Goal: Task Accomplishment & Management: Use online tool/utility

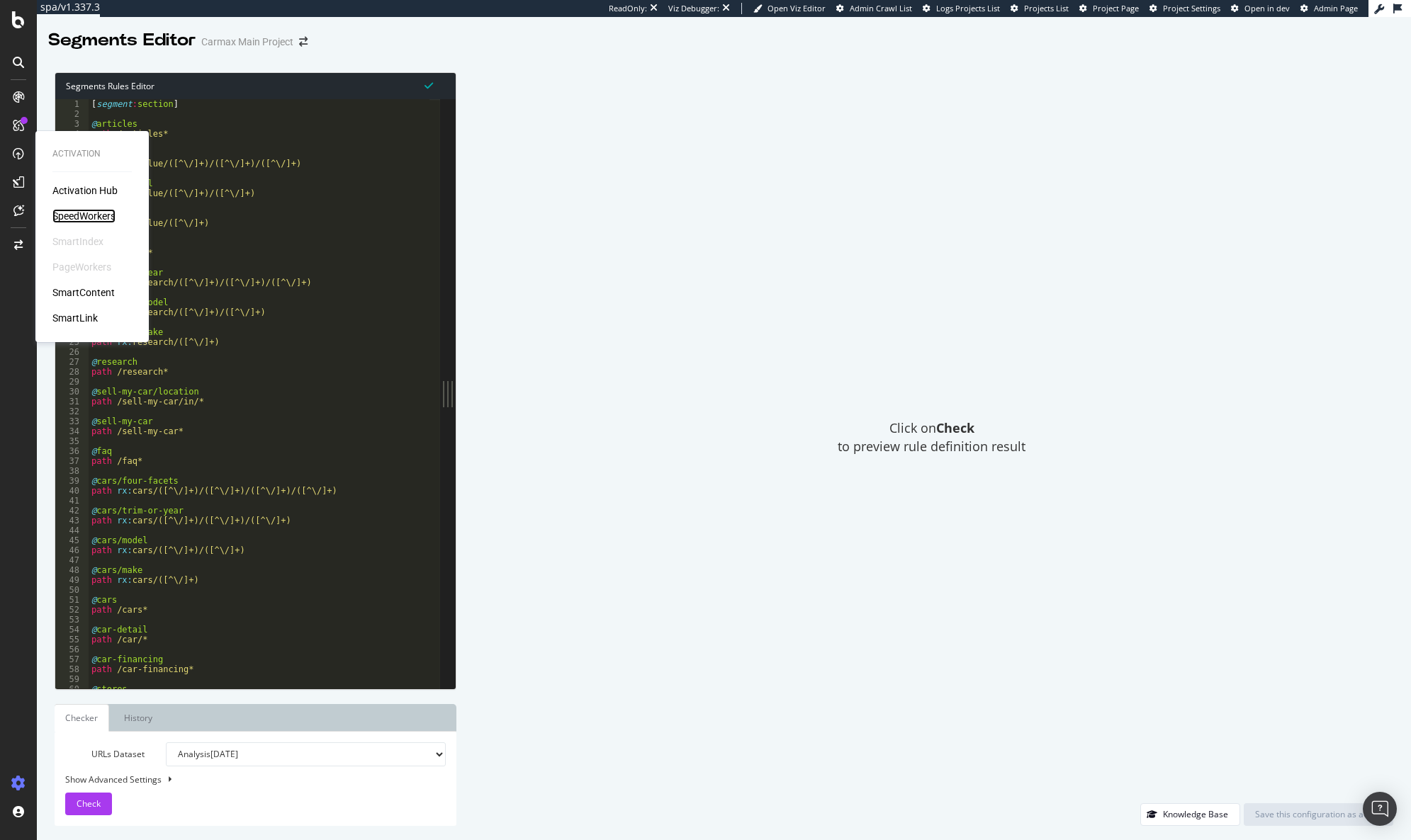
click at [93, 211] on div "SpeedWorkers" at bounding box center [84, 216] width 63 height 14
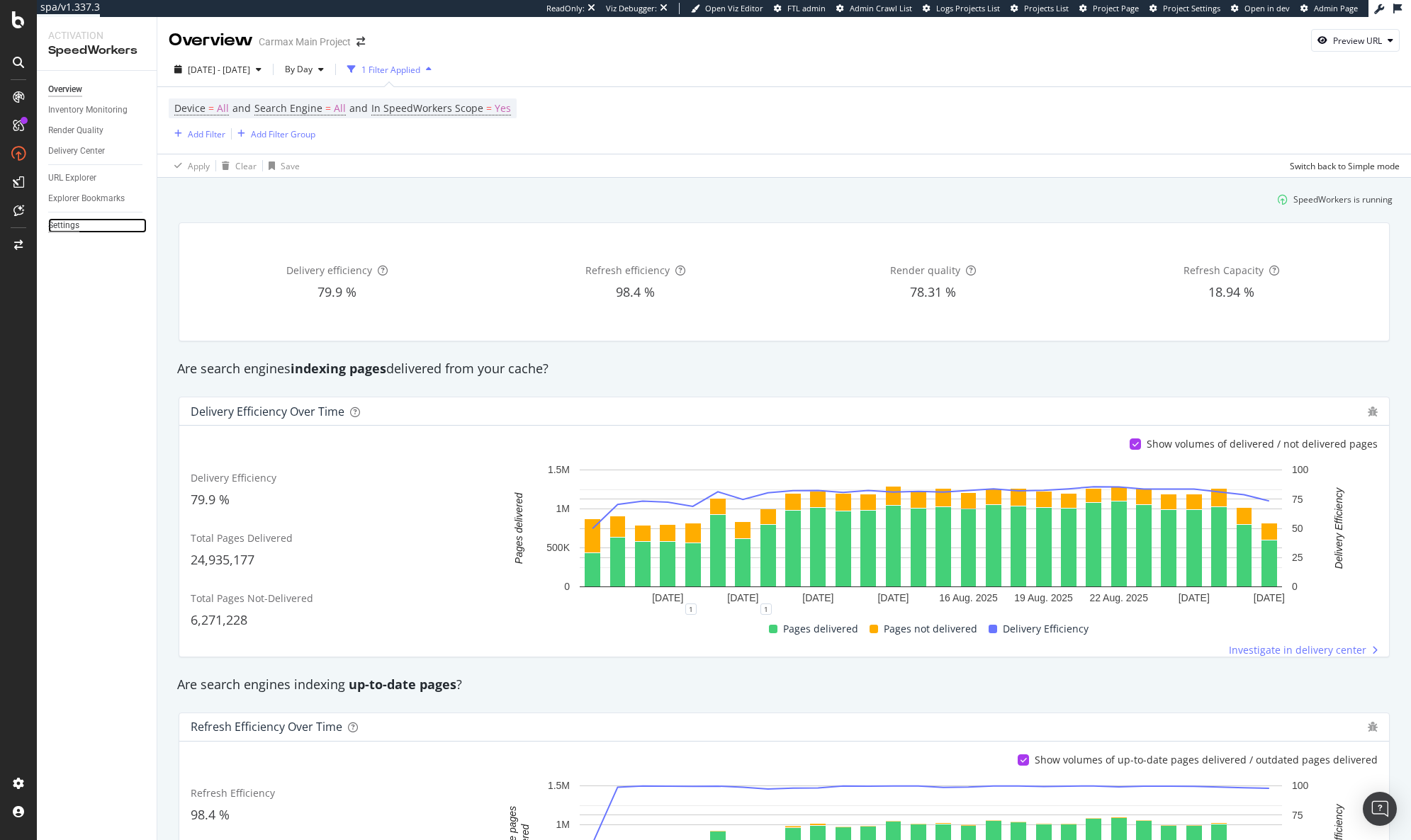
click at [71, 227] on div "Settings" at bounding box center [63, 226] width 32 height 15
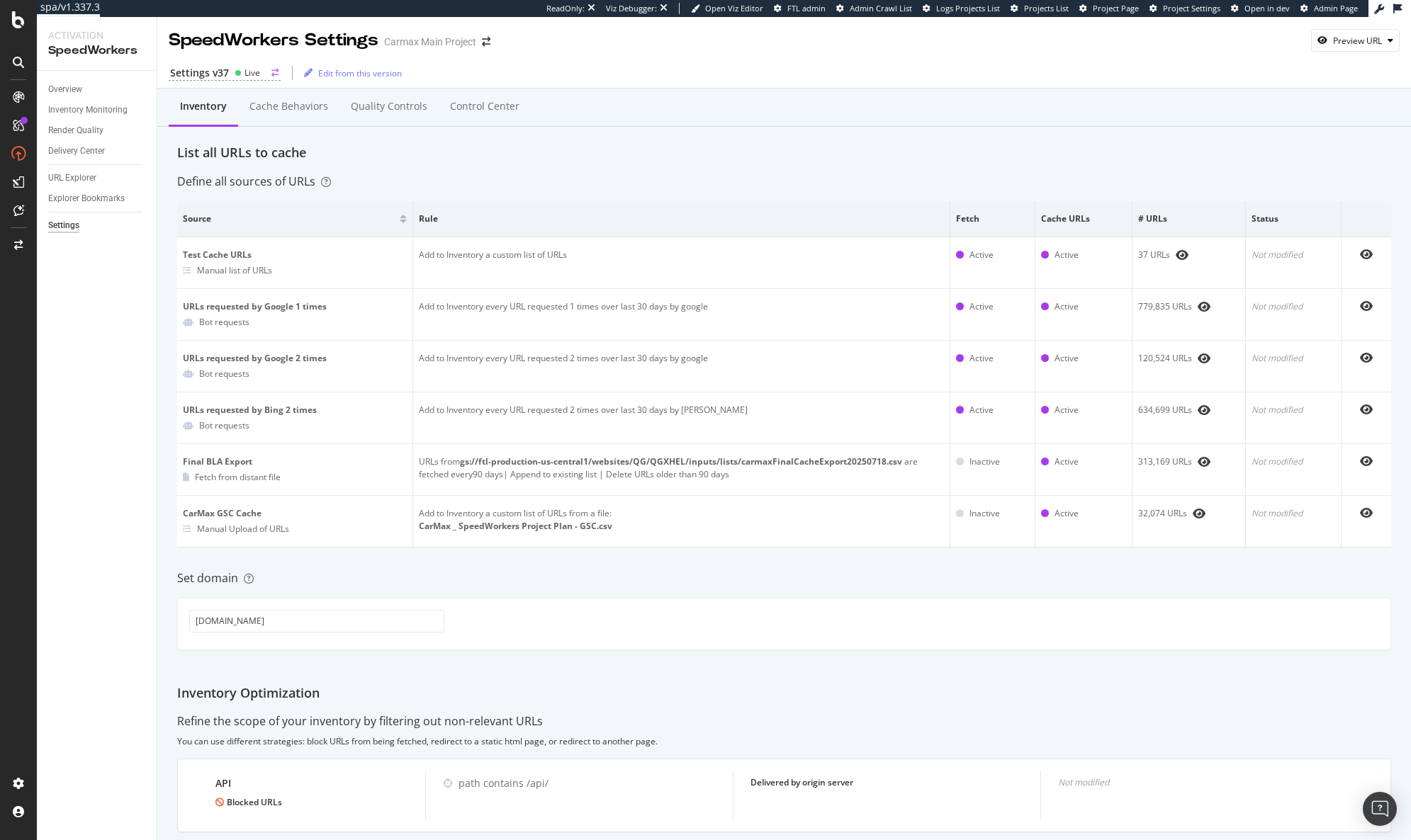
click at [226, 73] on div "Settings v37" at bounding box center [200, 73] width 59 height 14
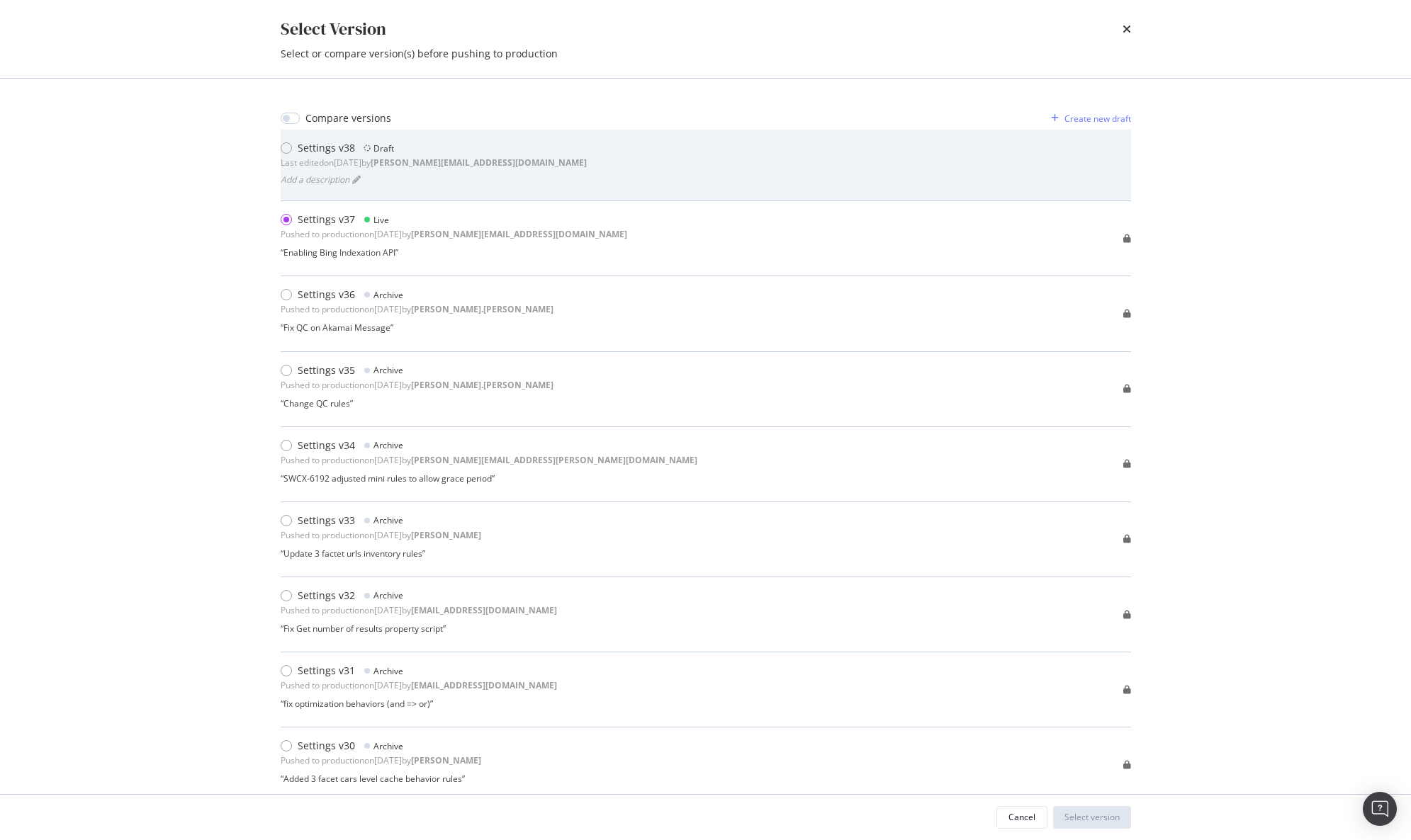
click at [634, 168] on div "Settings v38 Draft Last edited on [DATE] by [PERSON_NAME][EMAIL_ADDRESS][DOMAIN…" at bounding box center [706, 165] width 851 height 48
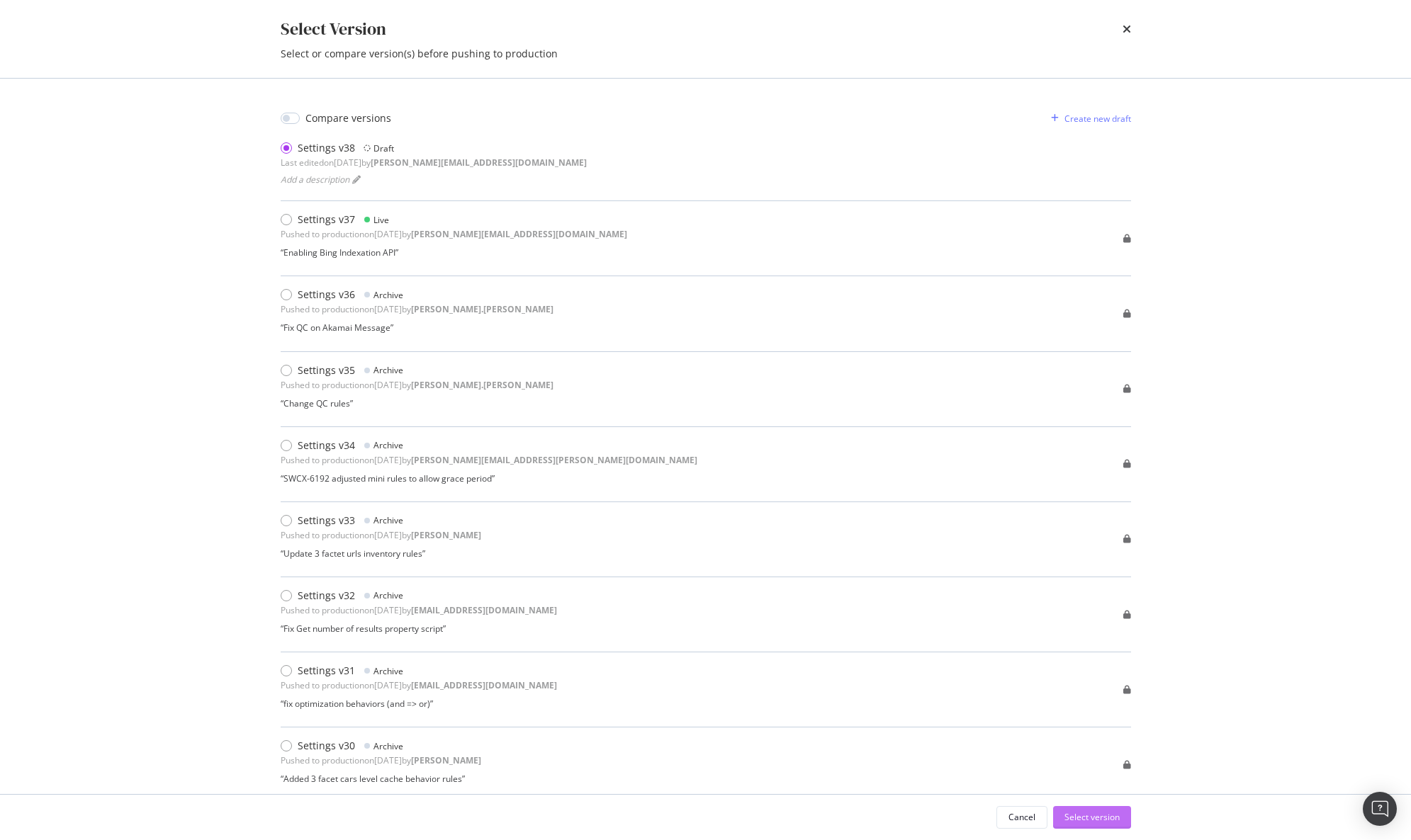
click at [1089, 823] on div "Select version" at bounding box center [1092, 817] width 55 height 12
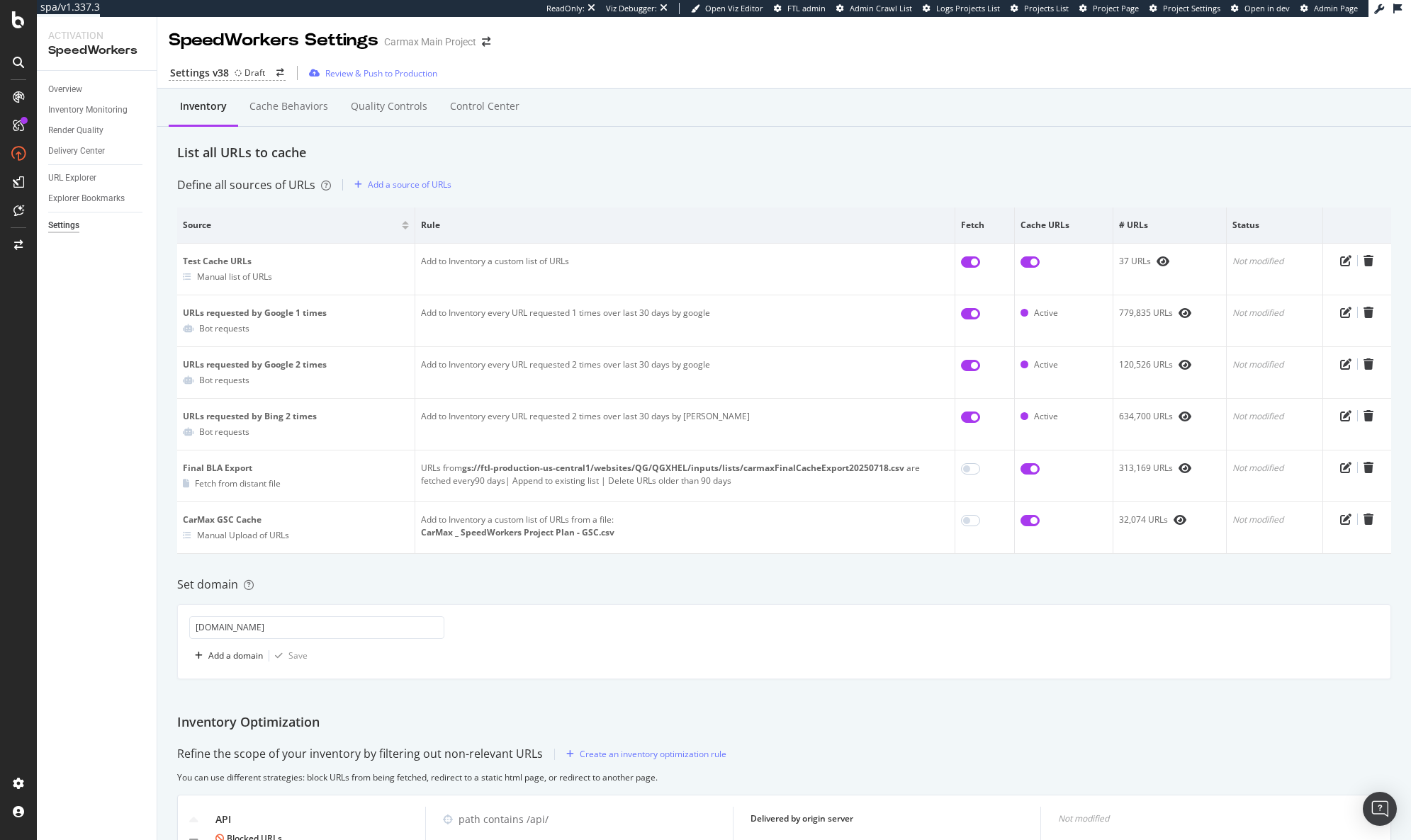
click at [908, 184] on div "Define all sources of URLs Add a source of URLs" at bounding box center [784, 185] width 1214 height 23
click at [441, 184] on div "Add a source of URLs" at bounding box center [409, 184] width 83 height 12
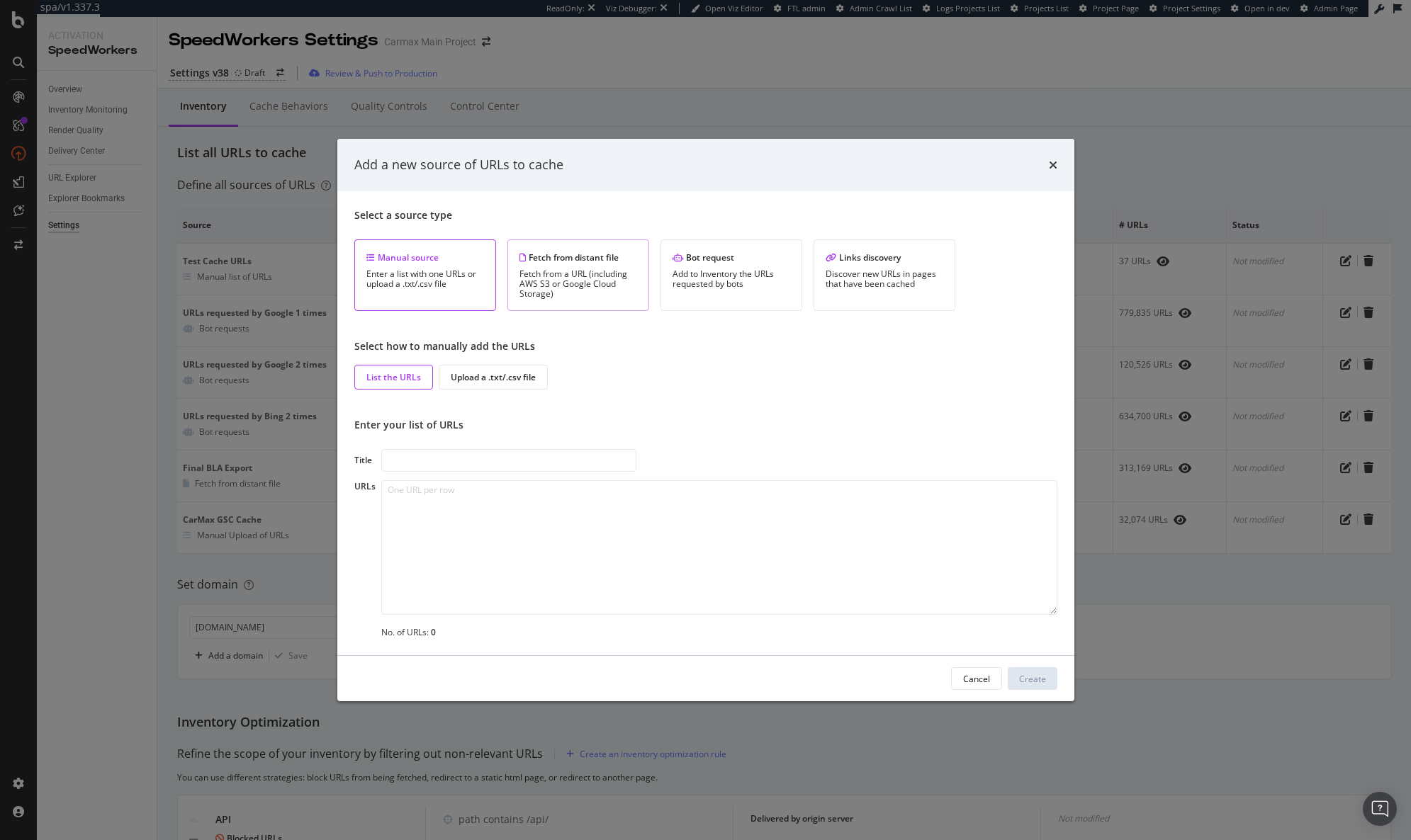
click at [612, 284] on div "Fetch from a URL (including AWS S3 or Google Cloud Storage)" at bounding box center [577, 284] width 118 height 30
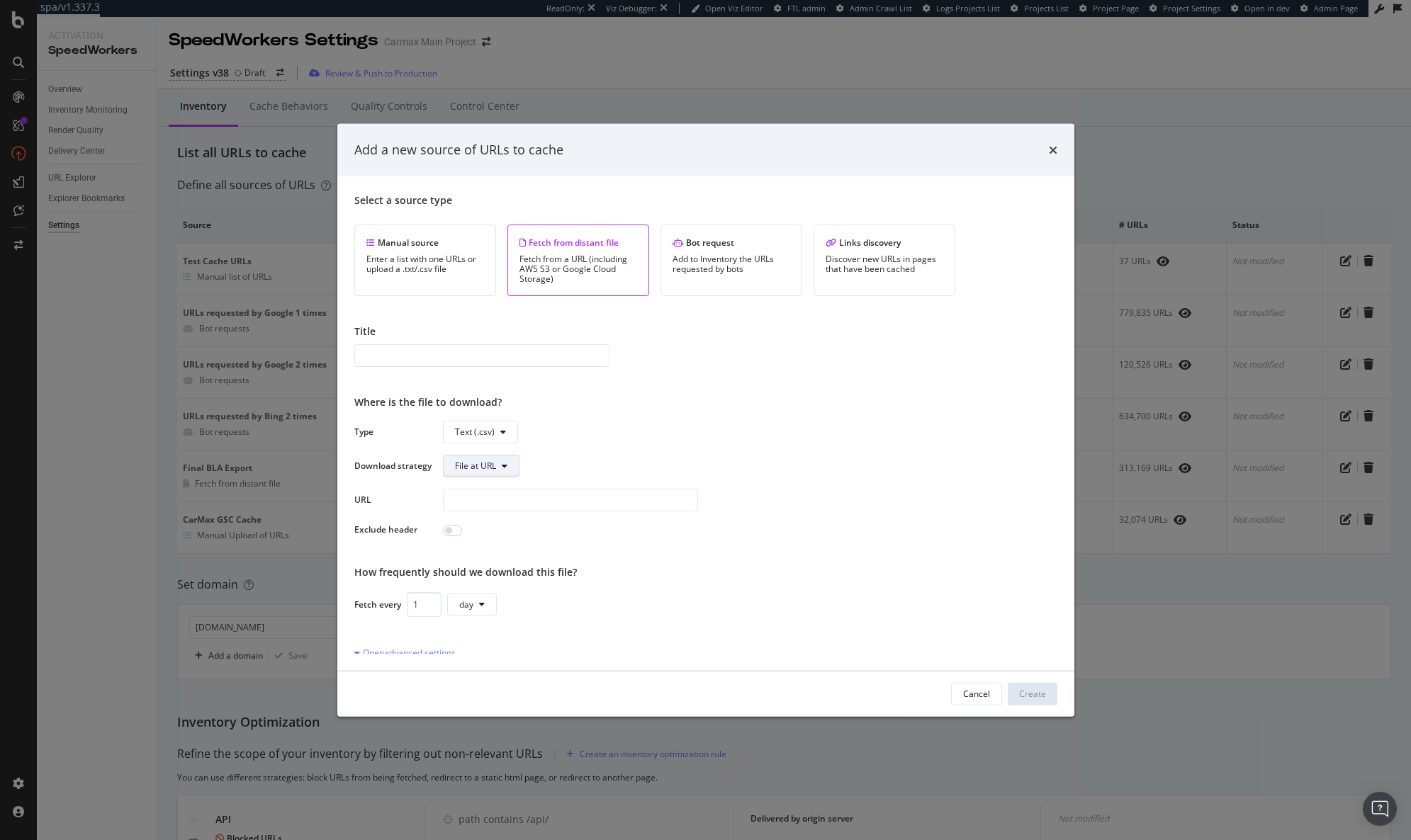
click at [496, 470] on span "File at URL" at bounding box center [475, 465] width 41 height 12
click at [596, 426] on span "Text (.csv)" at bounding box center [749, 432] width 615 height 23
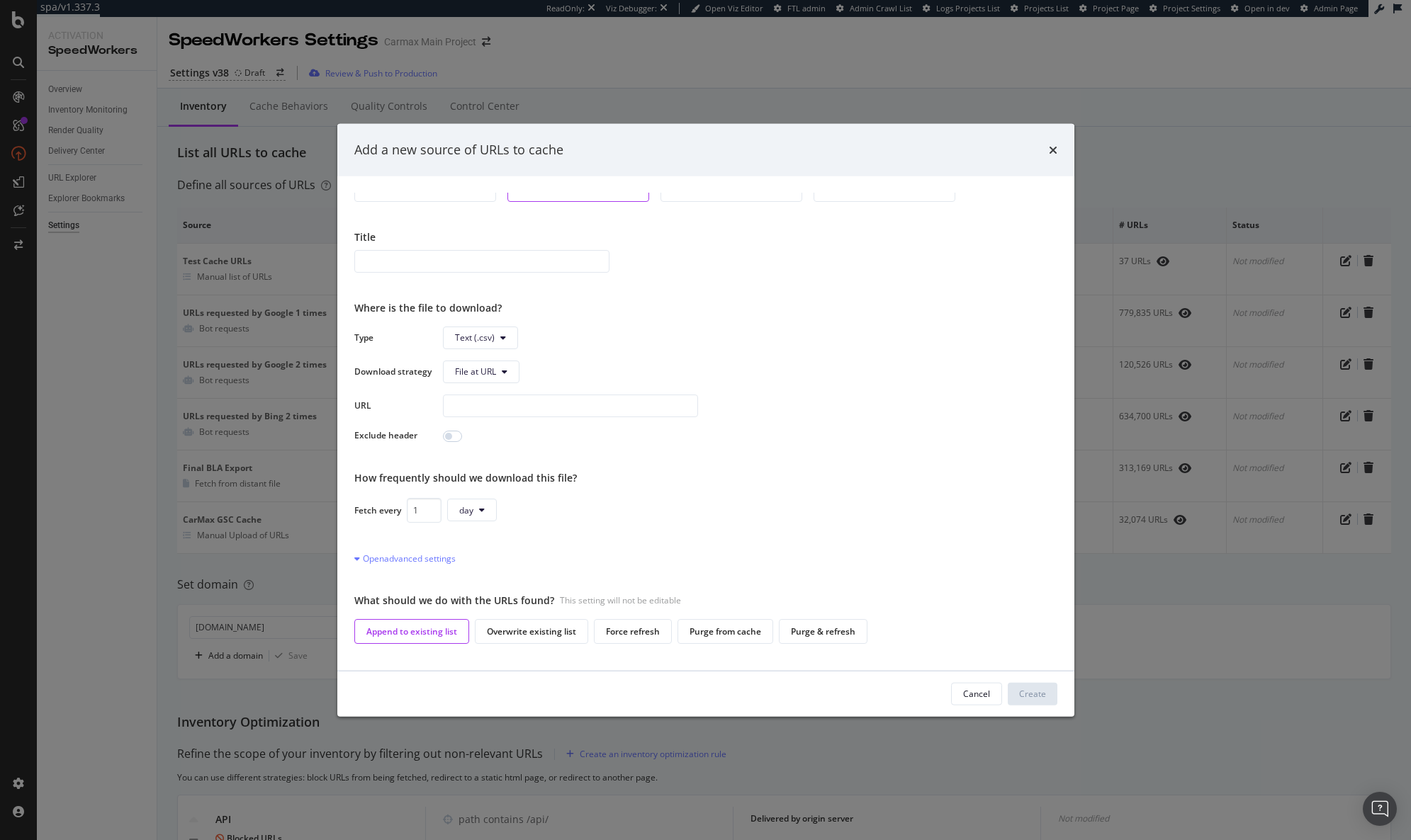
scroll to position [101, 0]
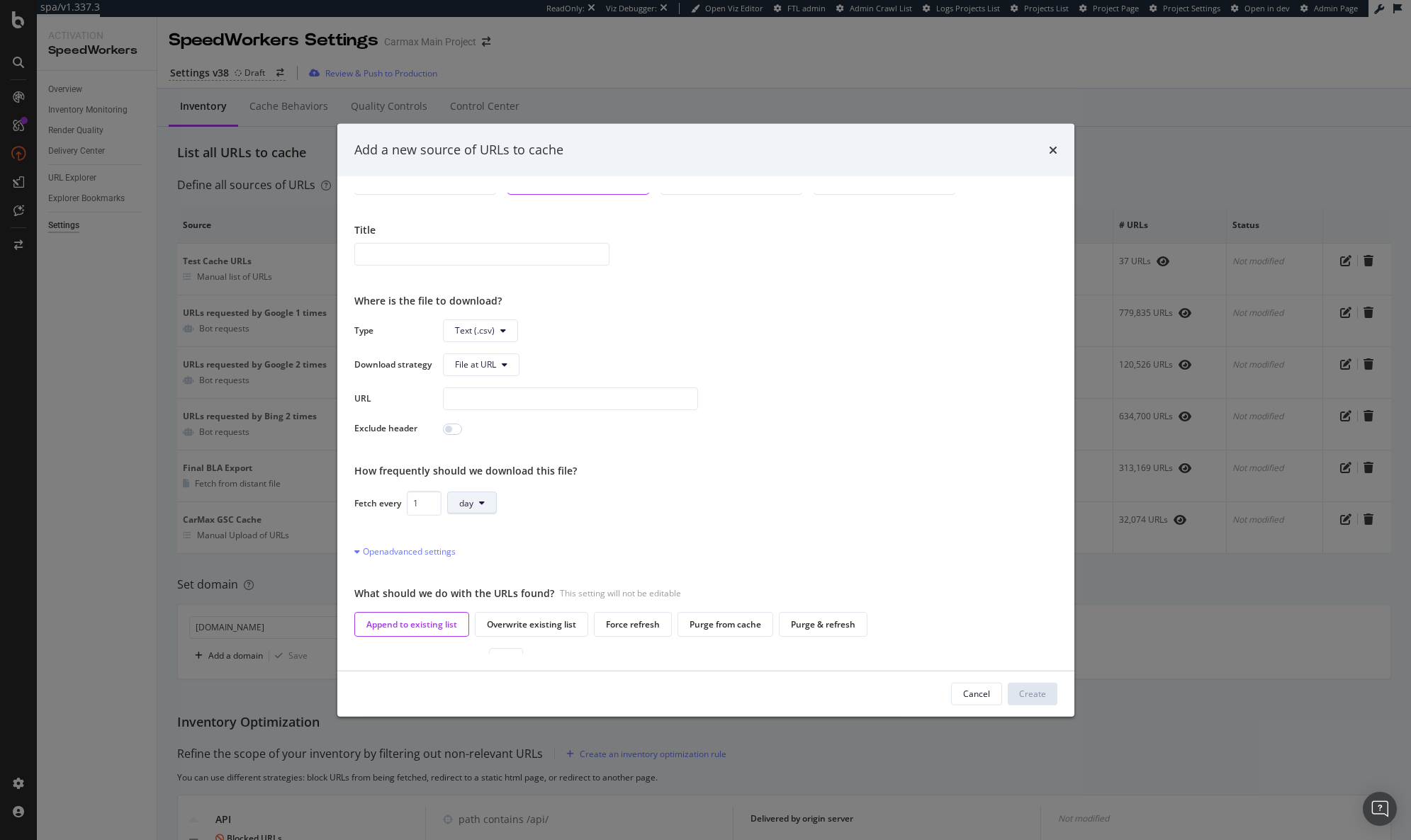
click at [488, 504] on button "day" at bounding box center [472, 503] width 50 height 23
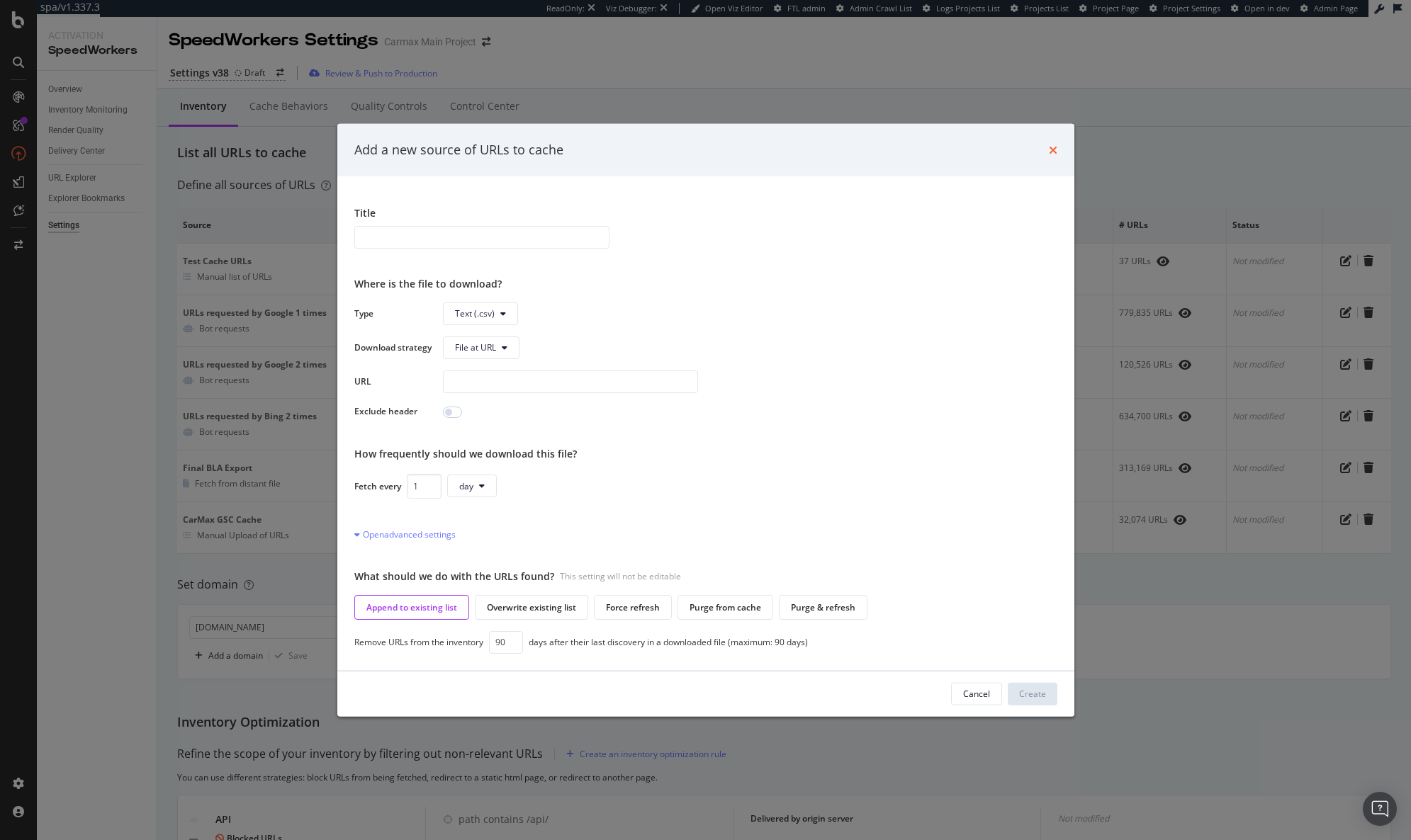
click at [1053, 149] on icon "times" at bounding box center [1053, 149] width 9 height 11
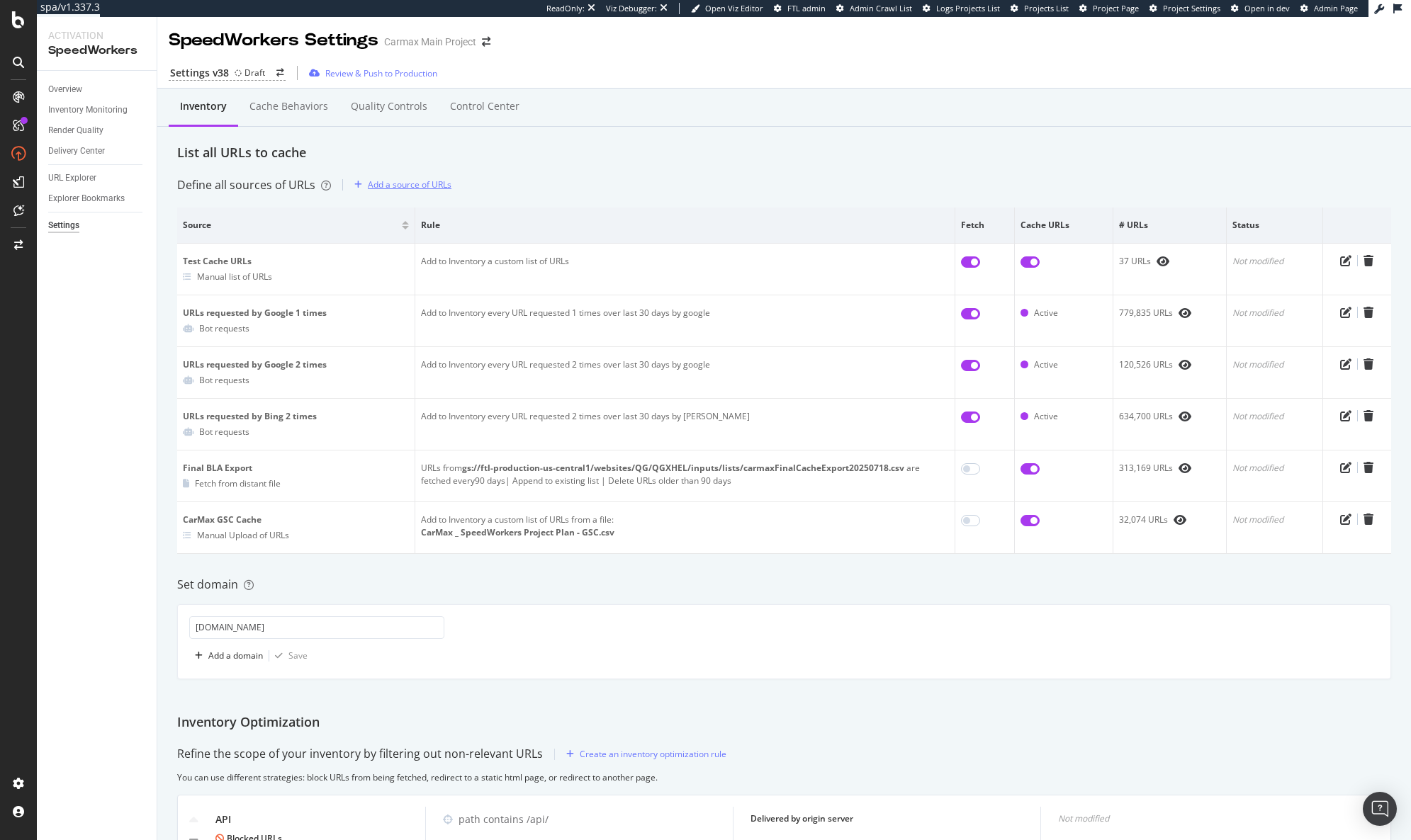
click at [434, 190] on div "Add a source of URLs" at bounding box center [409, 184] width 83 height 12
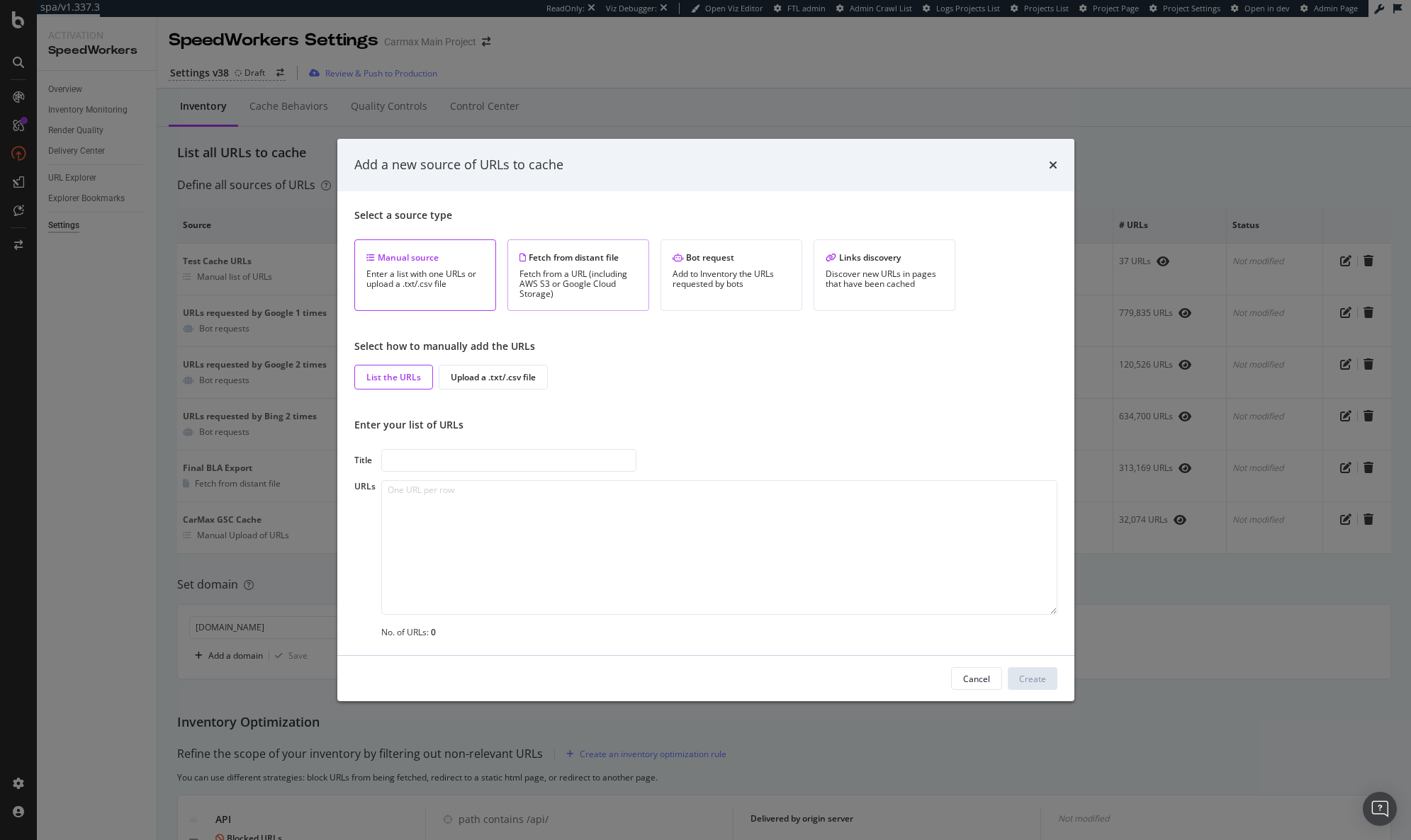
click at [563, 245] on div "Fetch from distant file Fetch from a URL (including AWS S3 or Google Cloud Stor…" at bounding box center [578, 275] width 141 height 72
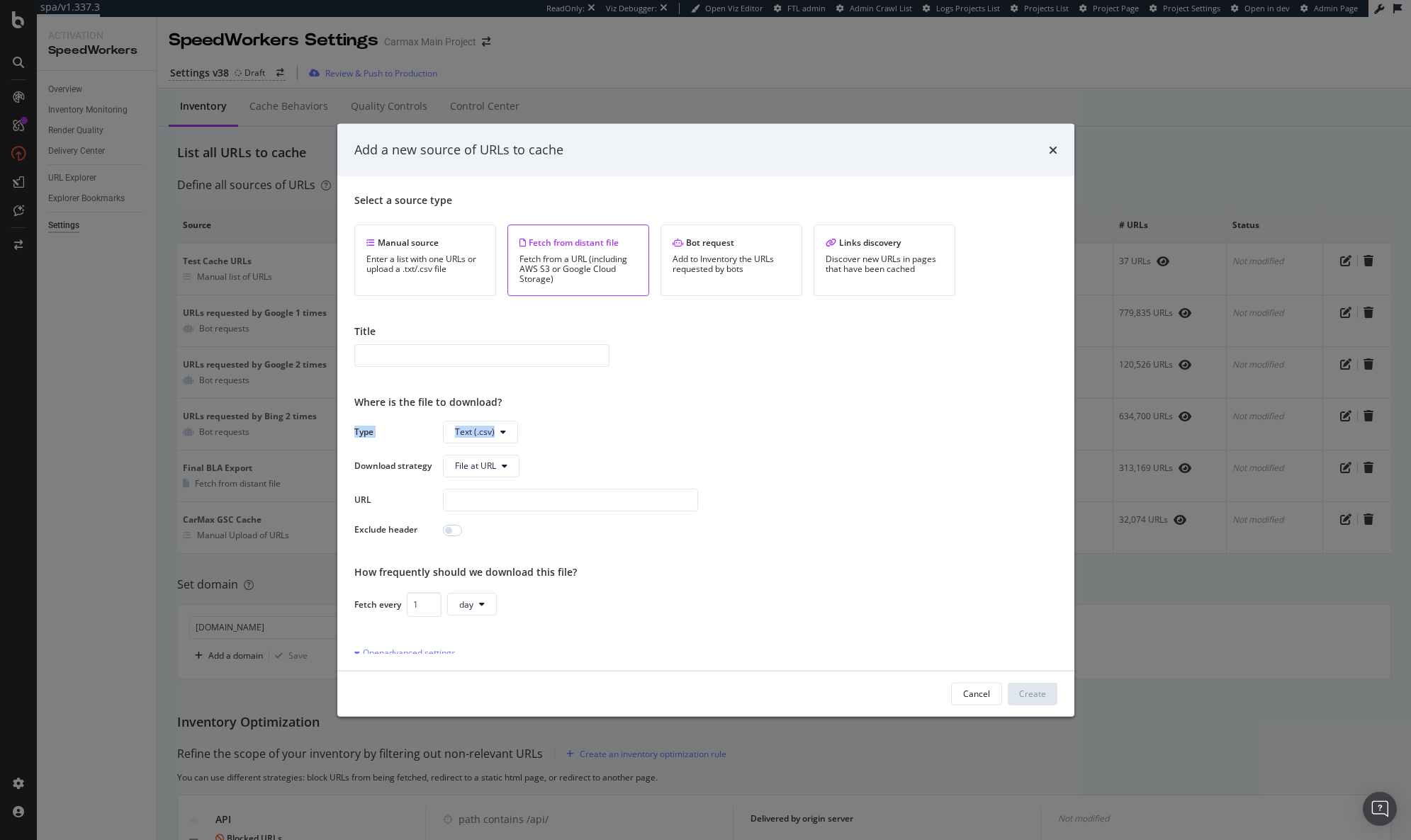
drag, startPoint x: 1057, startPoint y: 371, endPoint x: 1063, endPoint y: 425, distance: 54.3
click at [1063, 425] on div "Select a source type Manual source Enter a list with one URLs or upload a .txt/…" at bounding box center [706, 422] width 737 height 494
click at [977, 411] on div "Select a source type Manual source Enter a list with one URLs or upload a .txt/…" at bounding box center [706, 423] width 703 height 461
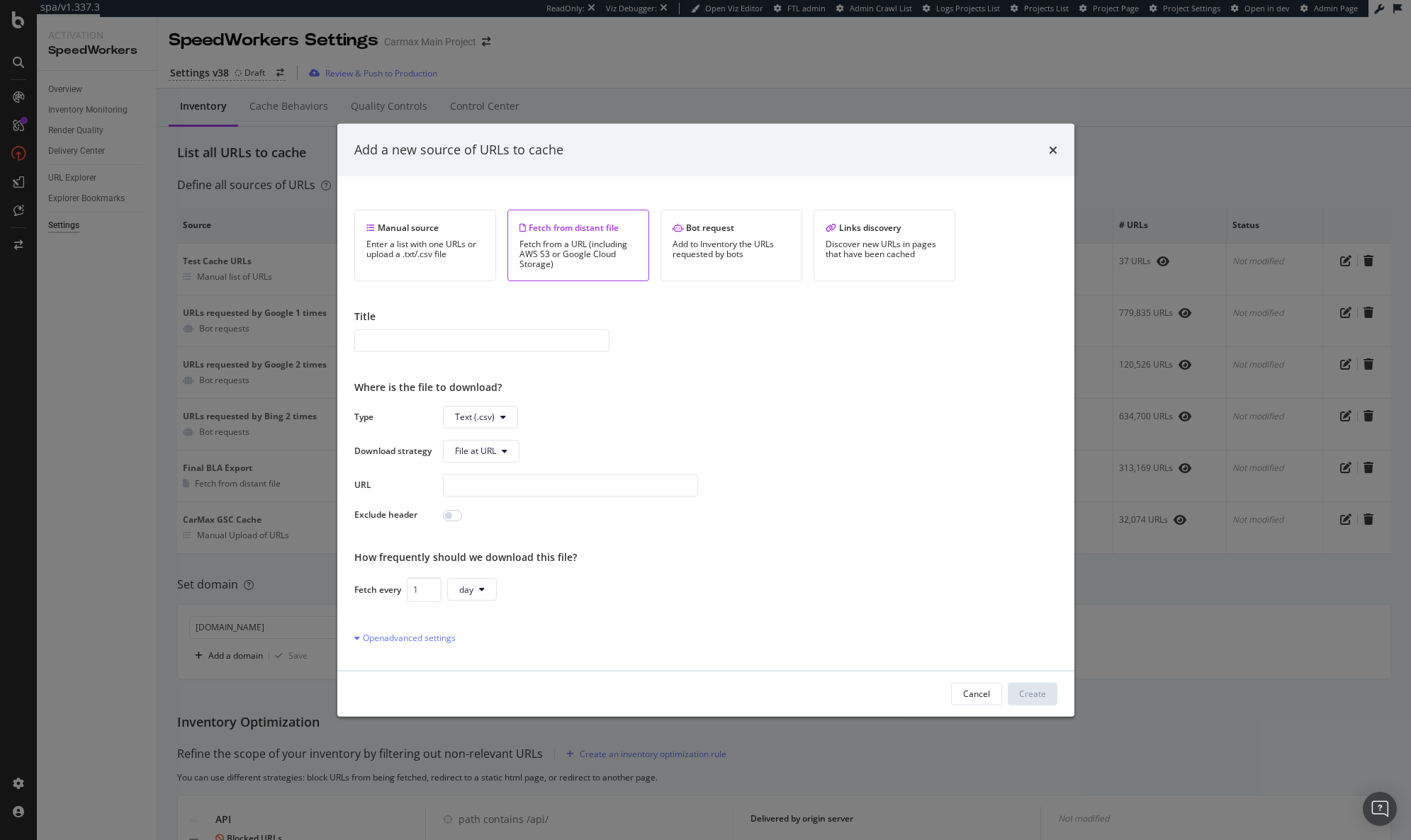
scroll to position [26, 0]
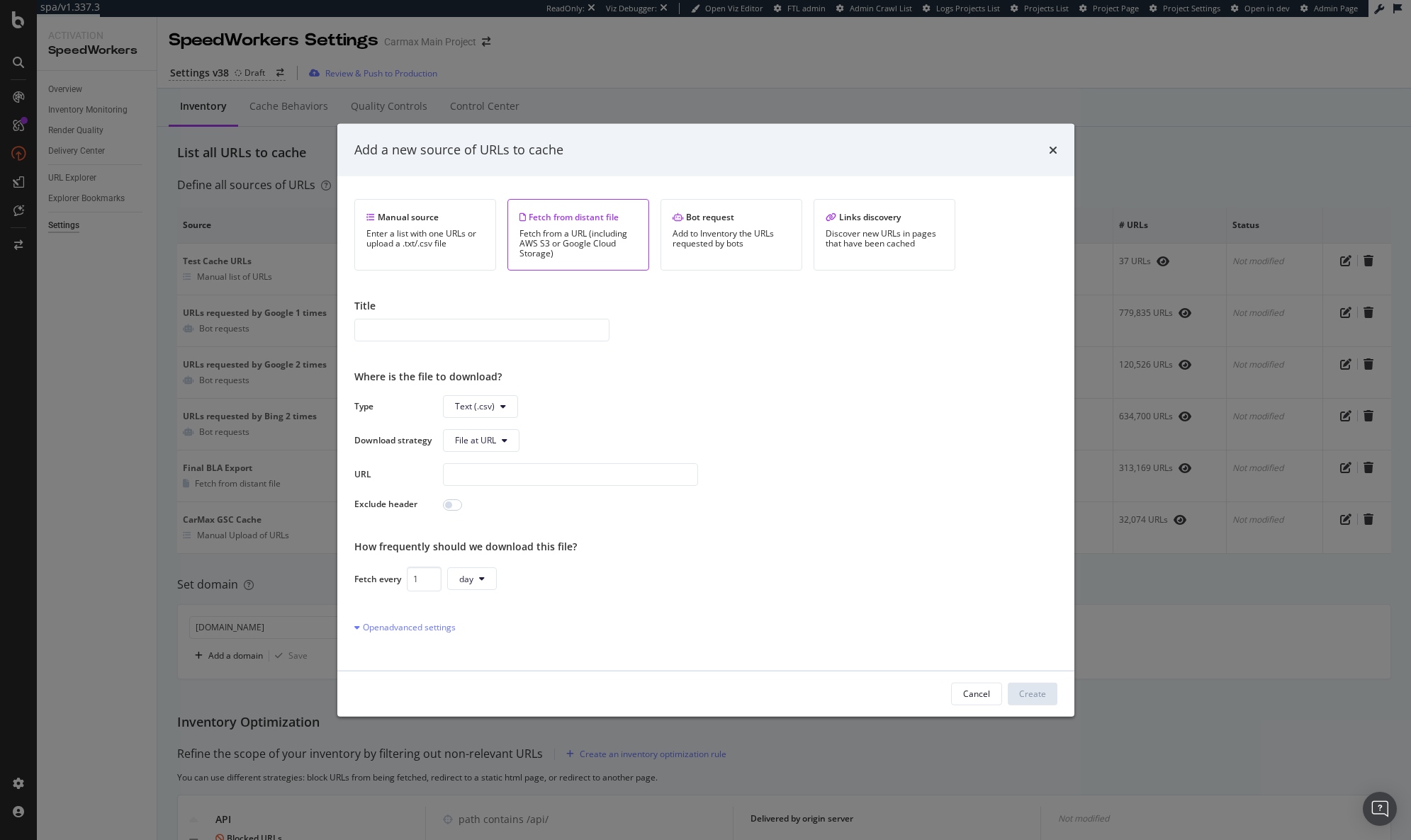
click at [443, 634] on div "Open advanced settings" at bounding box center [706, 626] width 703 height 14
click at [441, 631] on div "Open advanced settings" at bounding box center [405, 626] width 101 height 12
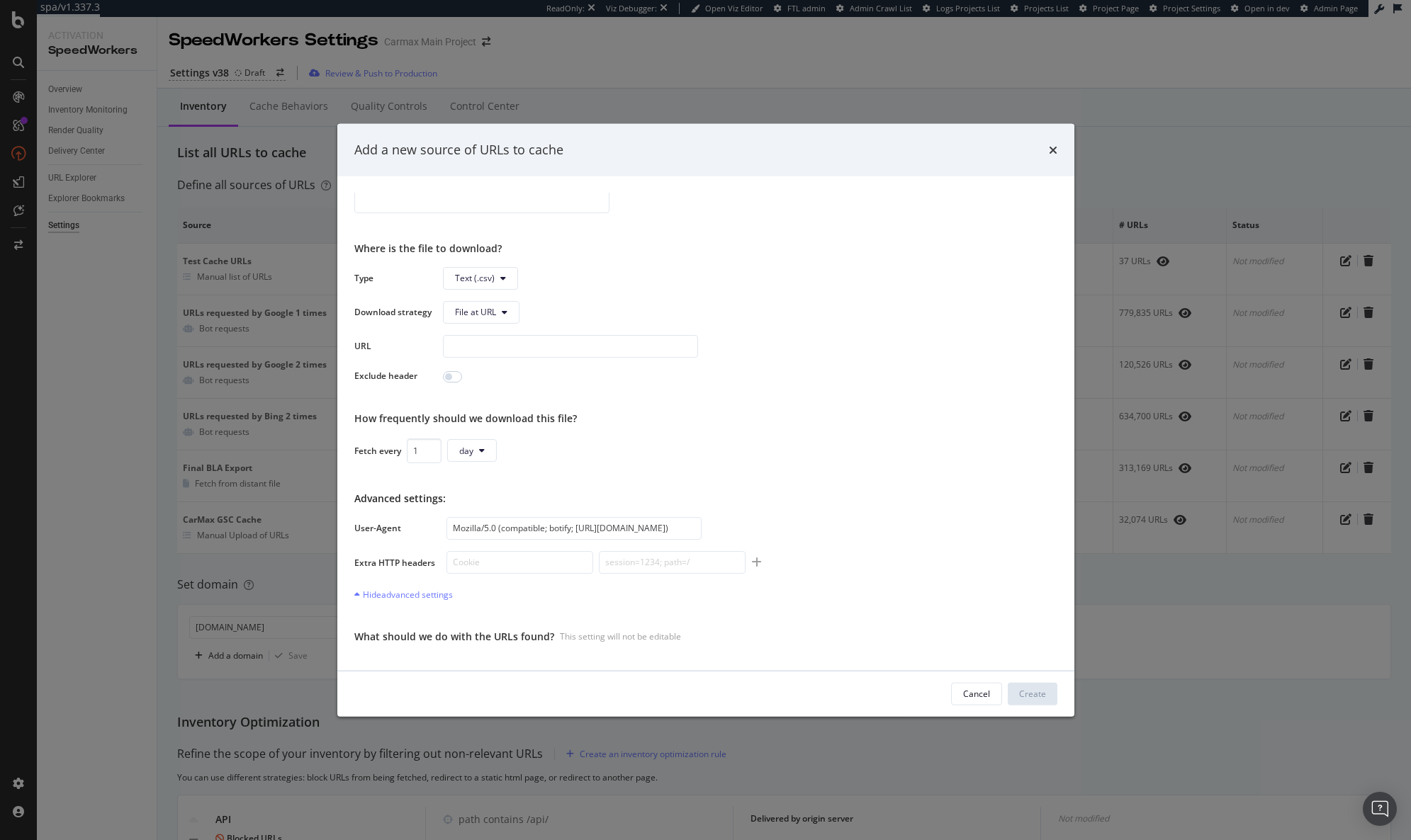
scroll to position [152, 0]
click at [428, 592] on div "Hide advanced settings" at bounding box center [403, 595] width 98 height 12
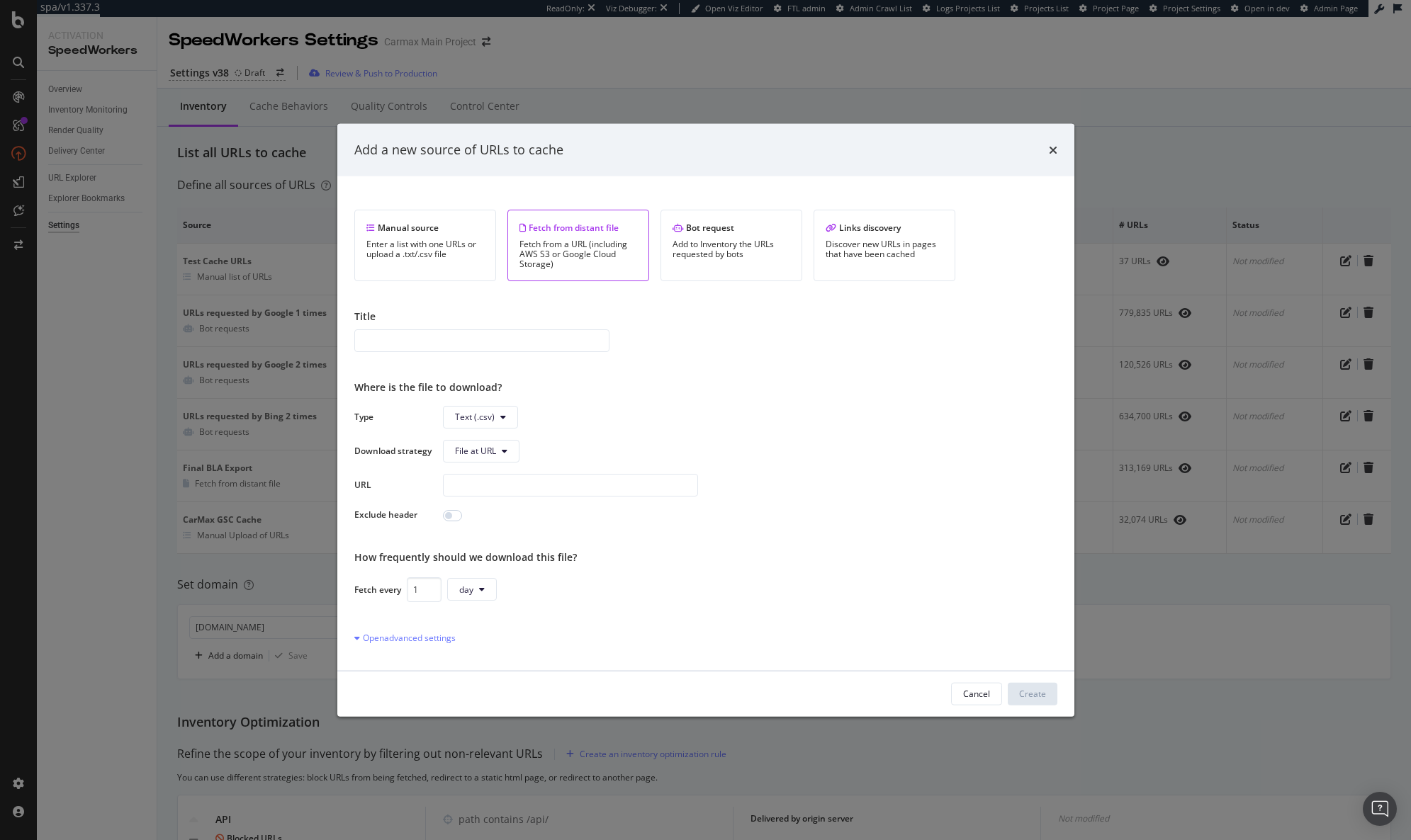
scroll to position [18, 0]
click at [511, 409] on button "Text (.csv)" at bounding box center [480, 414] width 76 height 23
